Goal: Task Accomplishment & Management: Manage account settings

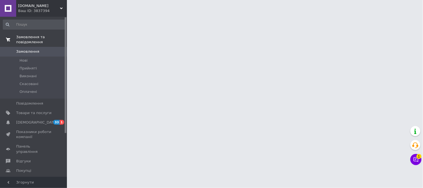
click at [24, 36] on span "Замовлення та повідомлення" at bounding box center [41, 40] width 51 height 10
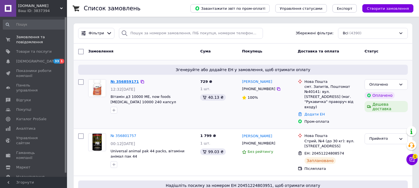
click at [124, 81] on link "№ 356859171" at bounding box center [124, 81] width 28 height 4
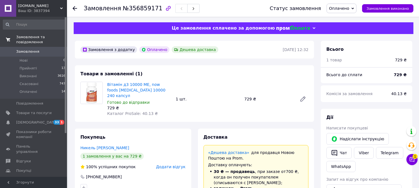
click at [34, 38] on span "Замовлення та повідомлення" at bounding box center [41, 40] width 51 height 10
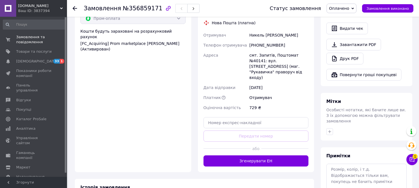
scroll to position [211, 0]
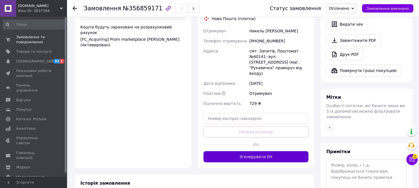
click at [263, 151] on button "Згенерувати ЕН" at bounding box center [255, 156] width 105 height 11
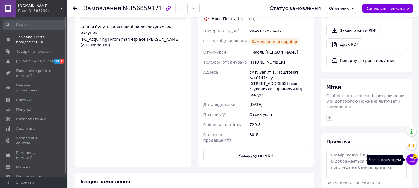
click at [411, 162] on icon at bounding box center [412, 160] width 6 height 6
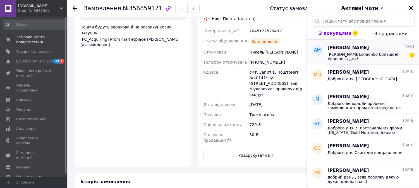
click at [355, 53] on span "Хорошо,спасибо большое! Хорошего дня!" at bounding box center [366, 56] width 79 height 9
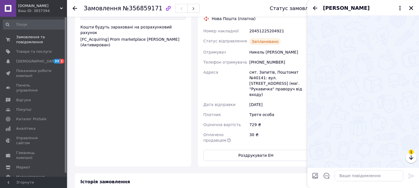
scroll to position [261, 0]
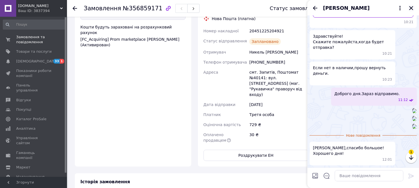
click at [408, 9] on icon "Закрити" at bounding box center [410, 8] width 5 height 5
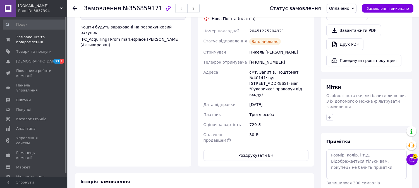
click at [76, 8] on icon at bounding box center [75, 8] width 4 height 4
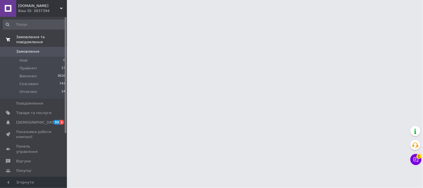
click at [38, 37] on span "Замовлення та повідомлення" at bounding box center [41, 40] width 51 height 10
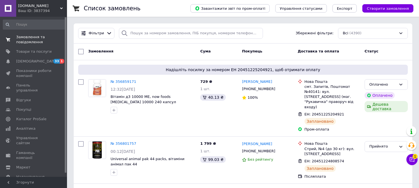
click at [24, 38] on span "Замовлення та повідомлення" at bounding box center [33, 40] width 35 height 10
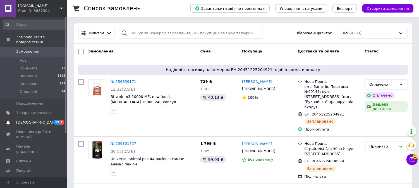
click at [28, 120] on span "[DEMOGRAPHIC_DATA]" at bounding box center [36, 122] width 41 height 5
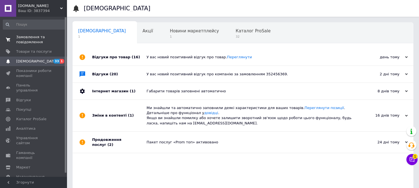
click at [27, 37] on span "Замовлення та повідомлення" at bounding box center [33, 40] width 35 height 10
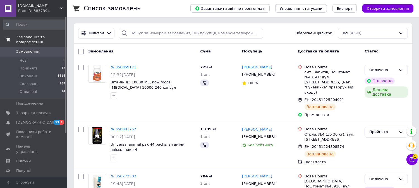
click at [43, 37] on span "Замовлення та повідомлення" at bounding box center [41, 40] width 51 height 10
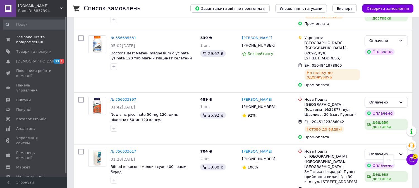
scroll to position [425, 0]
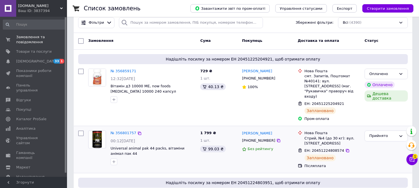
scroll to position [0, 0]
